Goal: Task Accomplishment & Management: Manage account settings

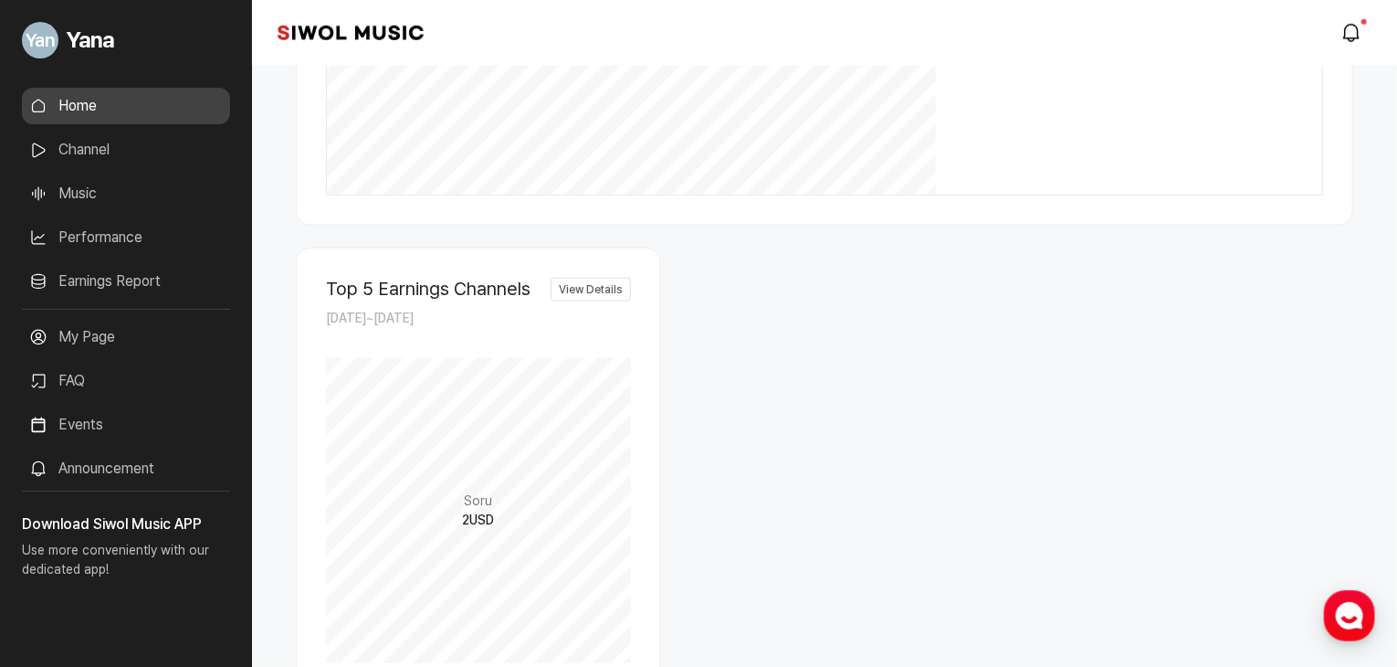
scroll to position [837, 0]
click at [117, 231] on link "Performance" at bounding box center [126, 237] width 208 height 37
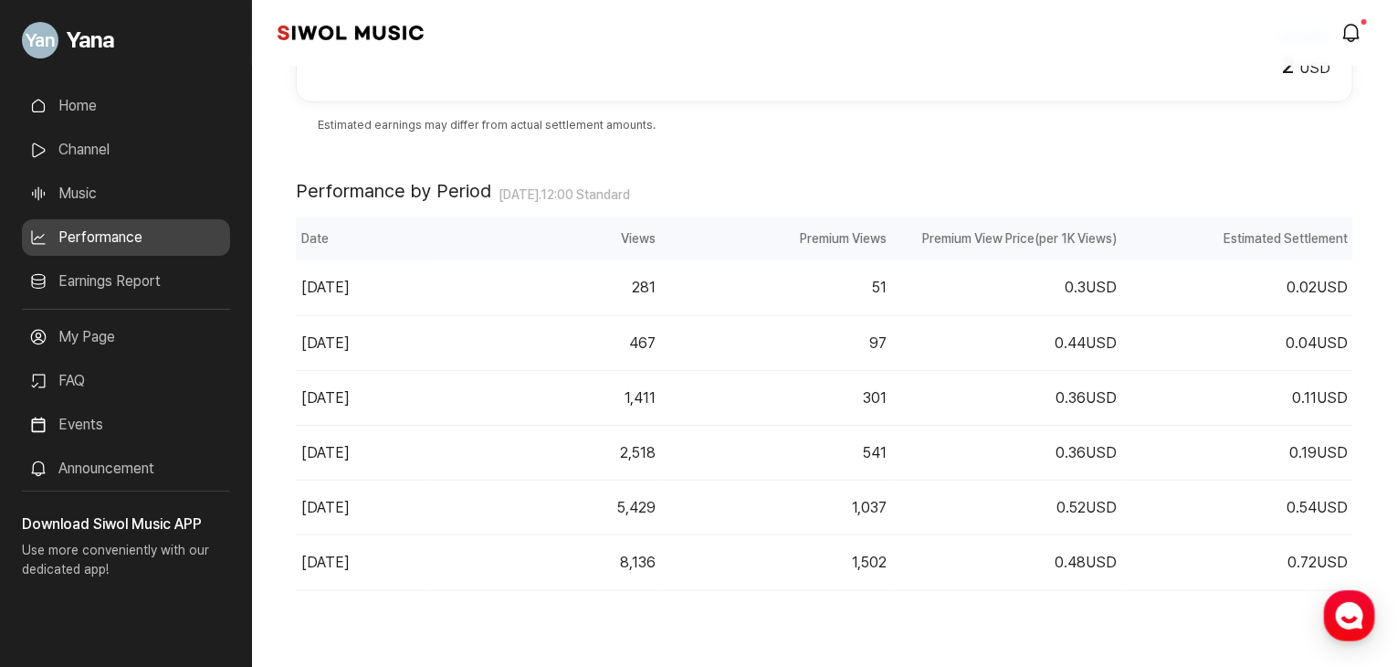
scroll to position [425, 0]
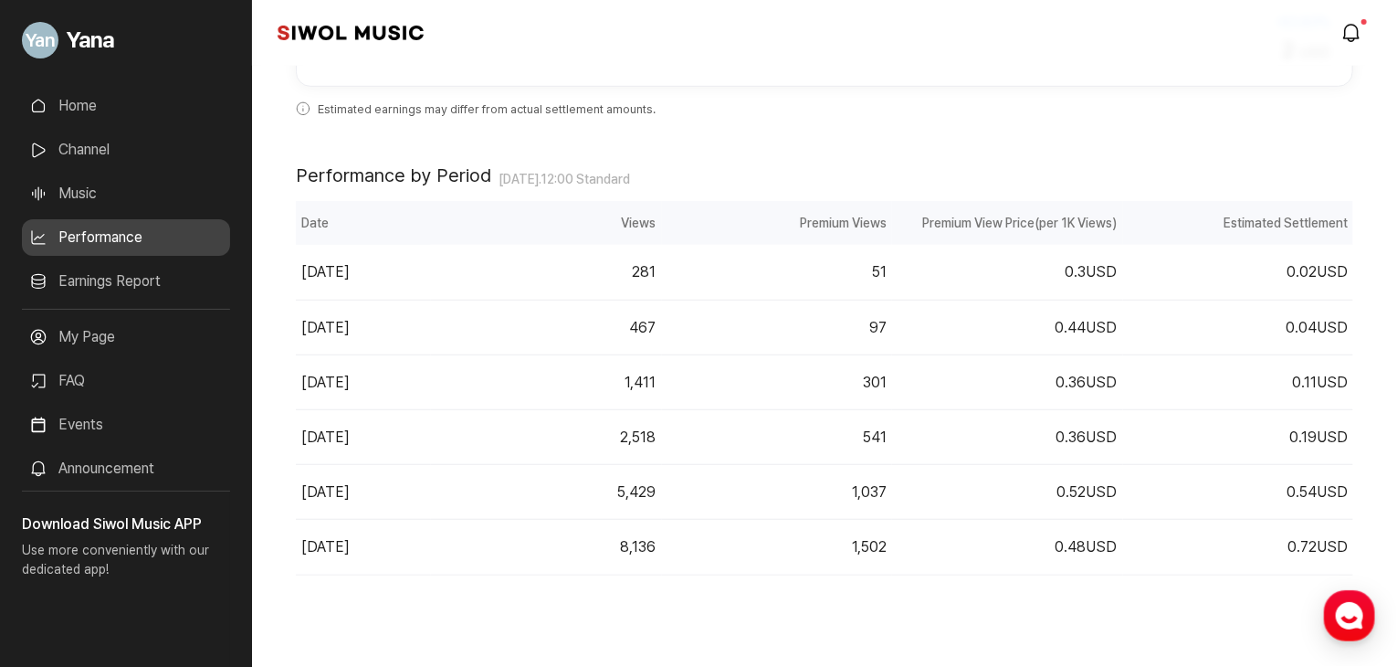
click at [145, 274] on link "Earnings Report" at bounding box center [126, 281] width 208 height 37
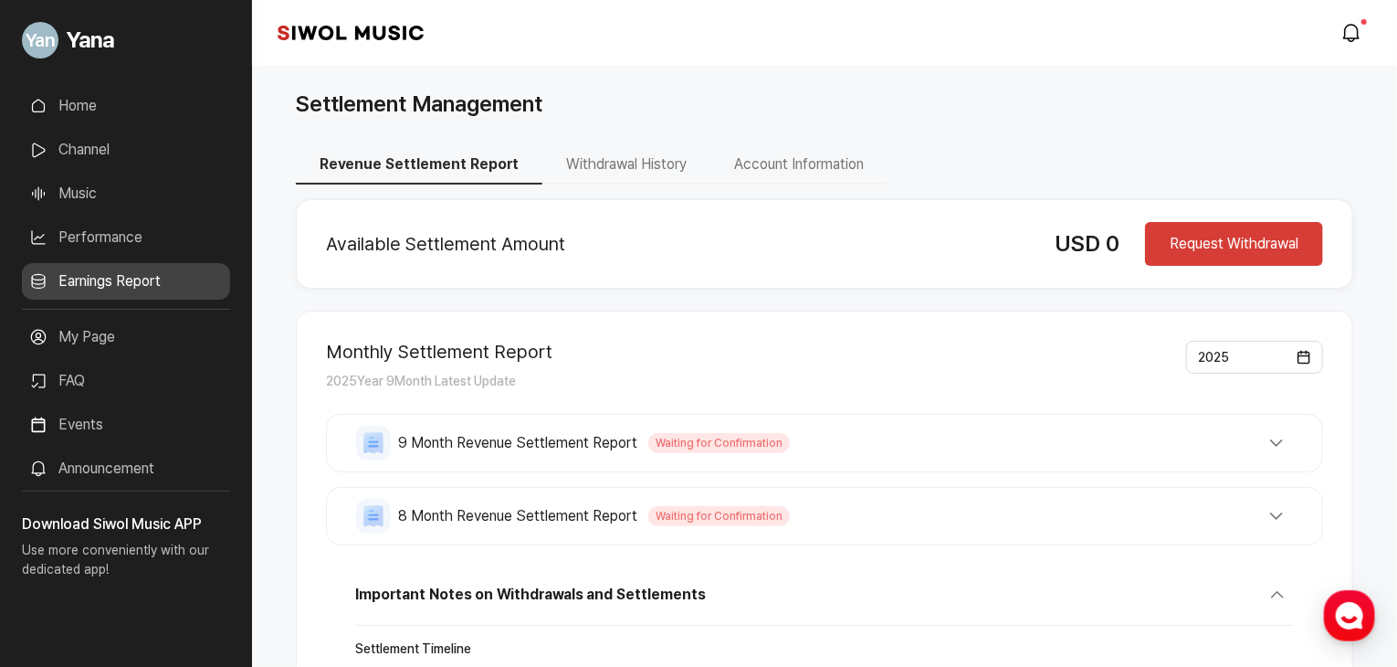
click at [784, 158] on button "Account Information" at bounding box center [798, 165] width 177 height 38
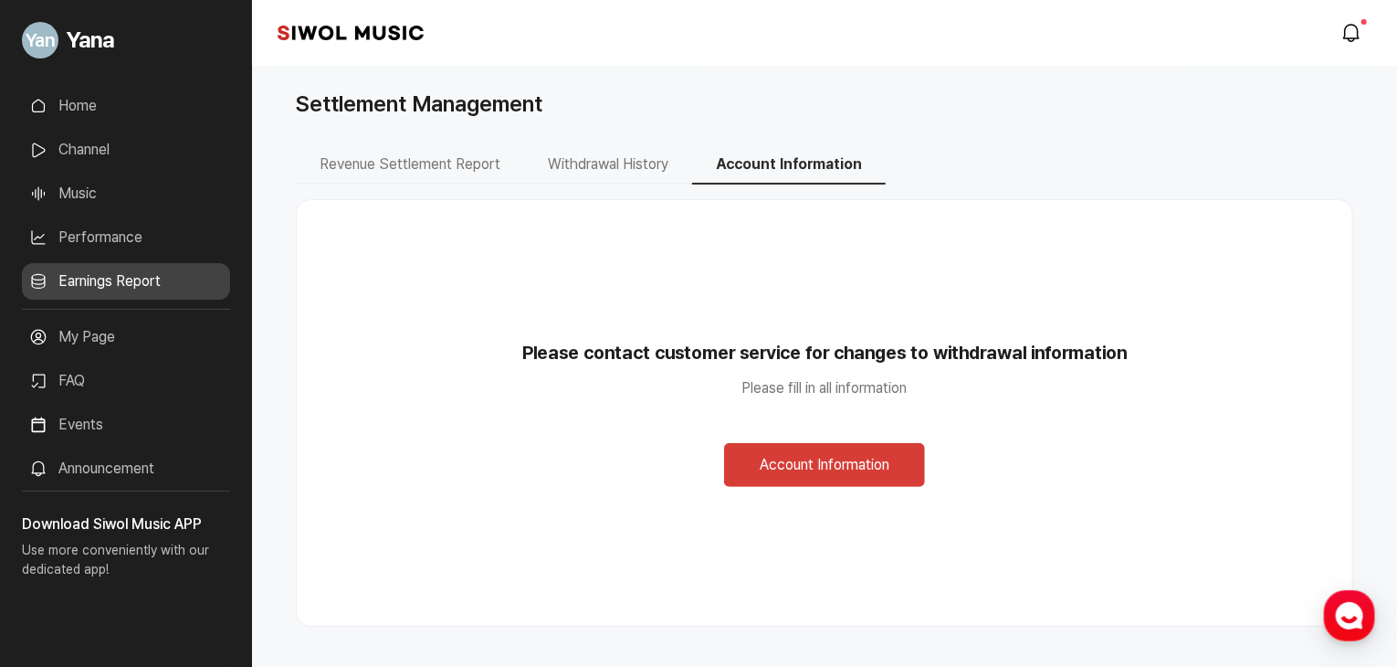
click at [116, 235] on link "Performance" at bounding box center [126, 237] width 208 height 37
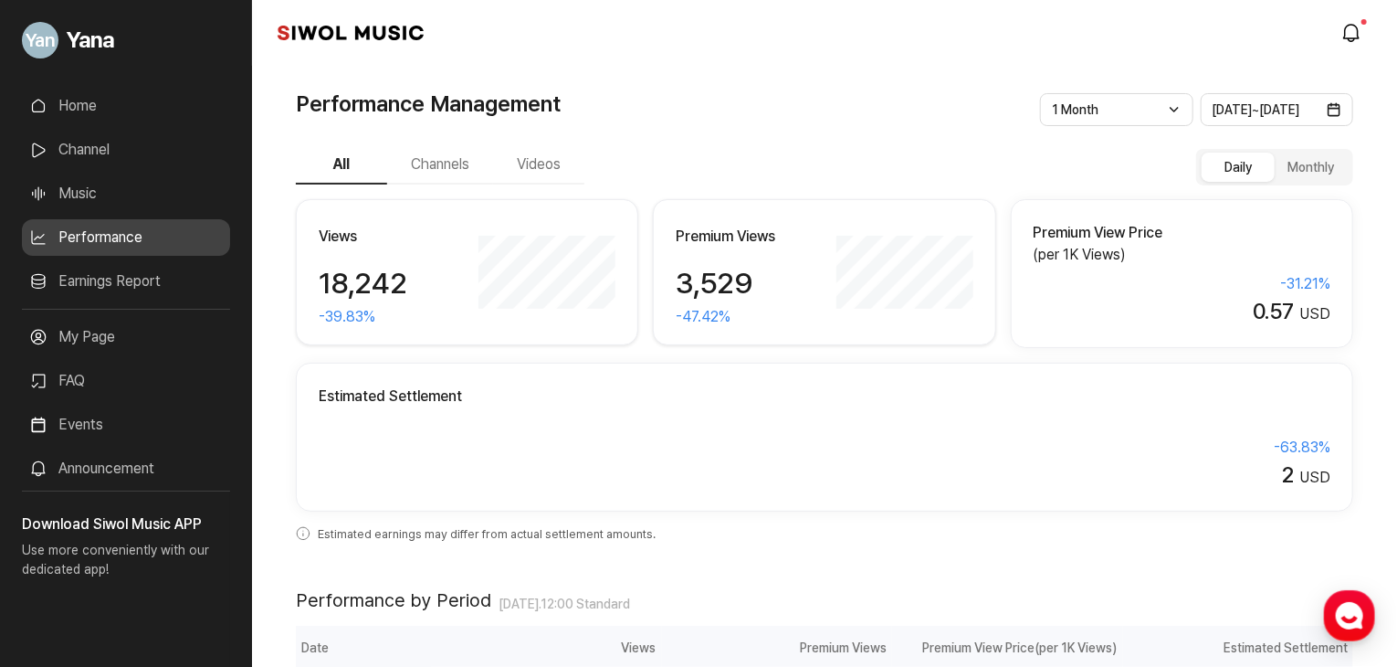
click at [543, 175] on button "Videos" at bounding box center [538, 165] width 91 height 38
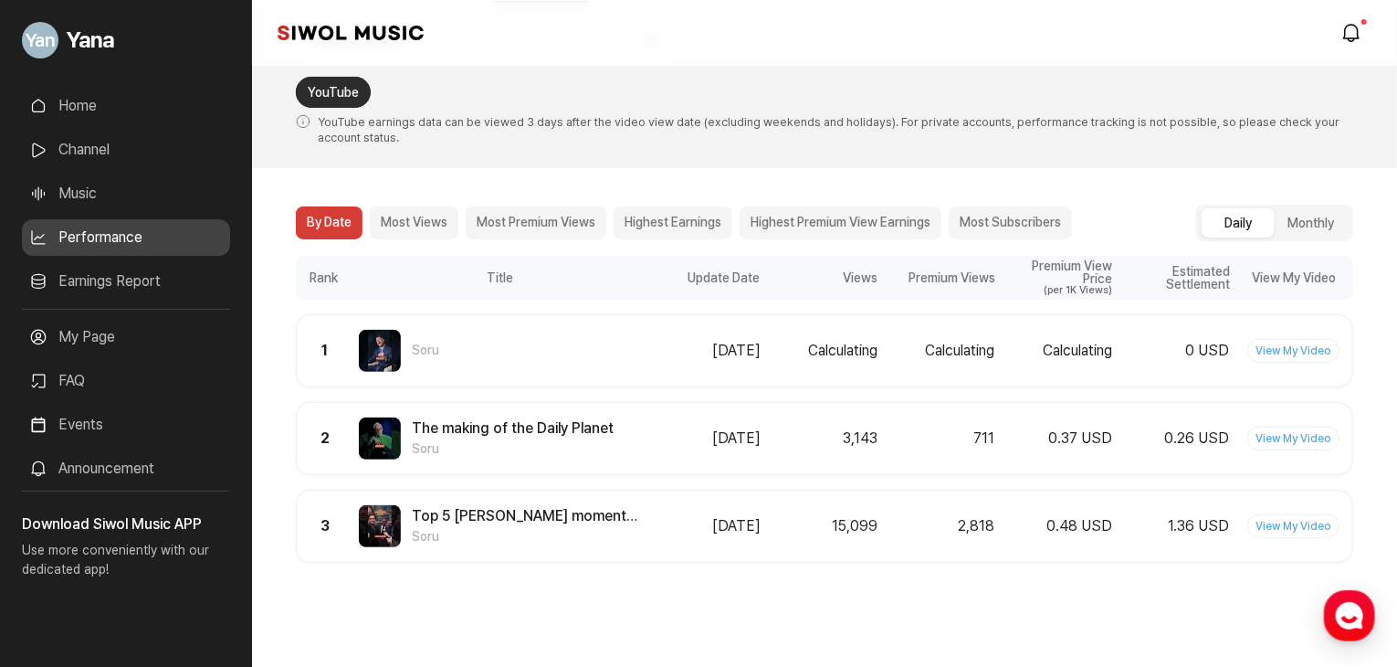
scroll to position [183, 0]
